Goal: Transaction & Acquisition: Obtain resource

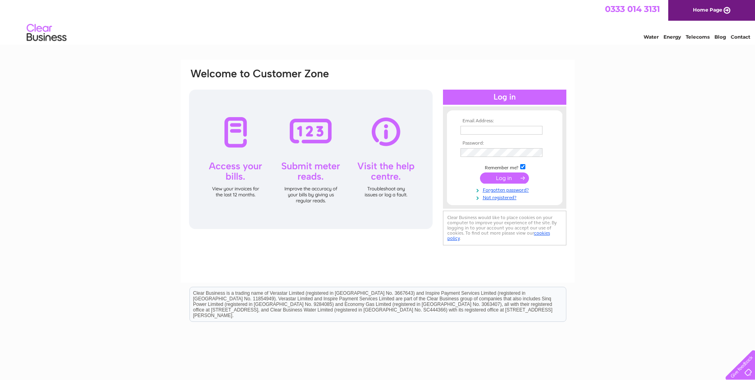
type input "srouse@uk.ey.com"
click at [498, 179] on input "submit" at bounding box center [504, 177] width 49 height 11
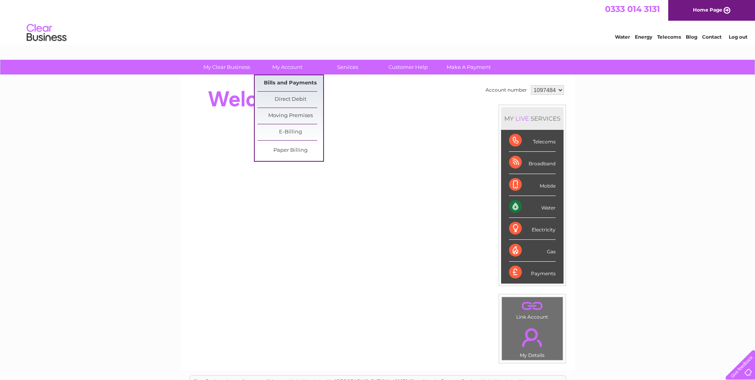
click at [278, 83] on link "Bills and Payments" at bounding box center [290, 83] width 66 height 16
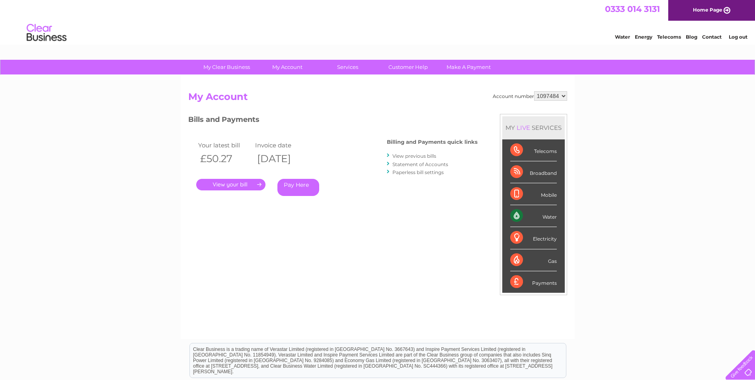
click at [231, 185] on link "." at bounding box center [230, 185] width 69 height 12
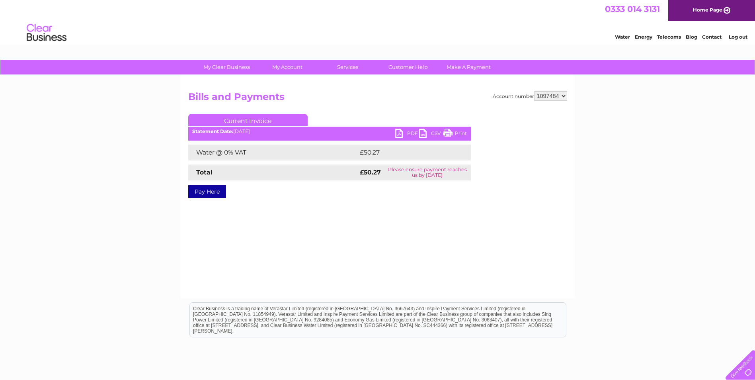
click at [406, 132] on link "PDF" at bounding box center [407, 135] width 24 height 12
click at [563, 96] on select "1097484" at bounding box center [550, 96] width 33 height 10
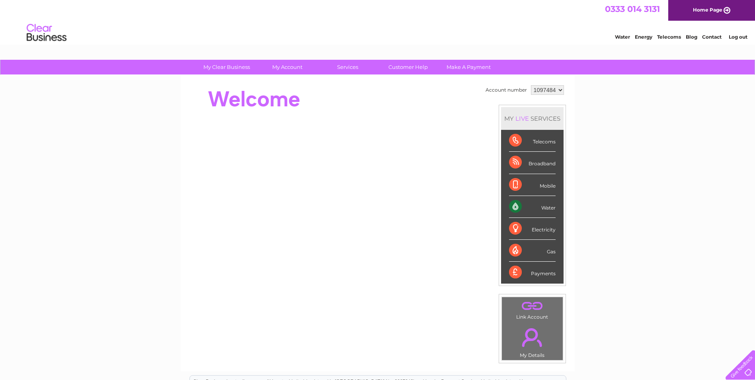
click at [560, 90] on select "1097484" at bounding box center [547, 90] width 33 height 10
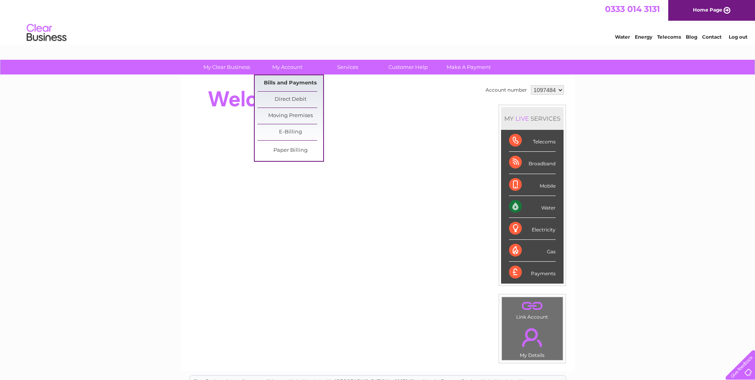
click at [288, 84] on link "Bills and Payments" at bounding box center [290, 83] width 66 height 16
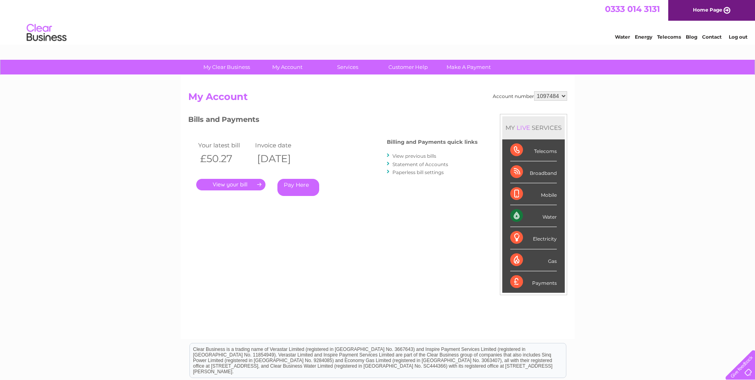
click at [258, 185] on link "." at bounding box center [230, 185] width 69 height 12
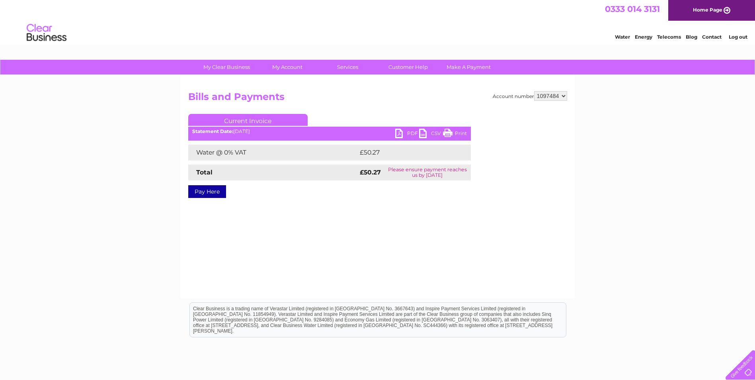
click at [409, 131] on link "PDF" at bounding box center [407, 135] width 24 height 12
